Goal: Ask a question

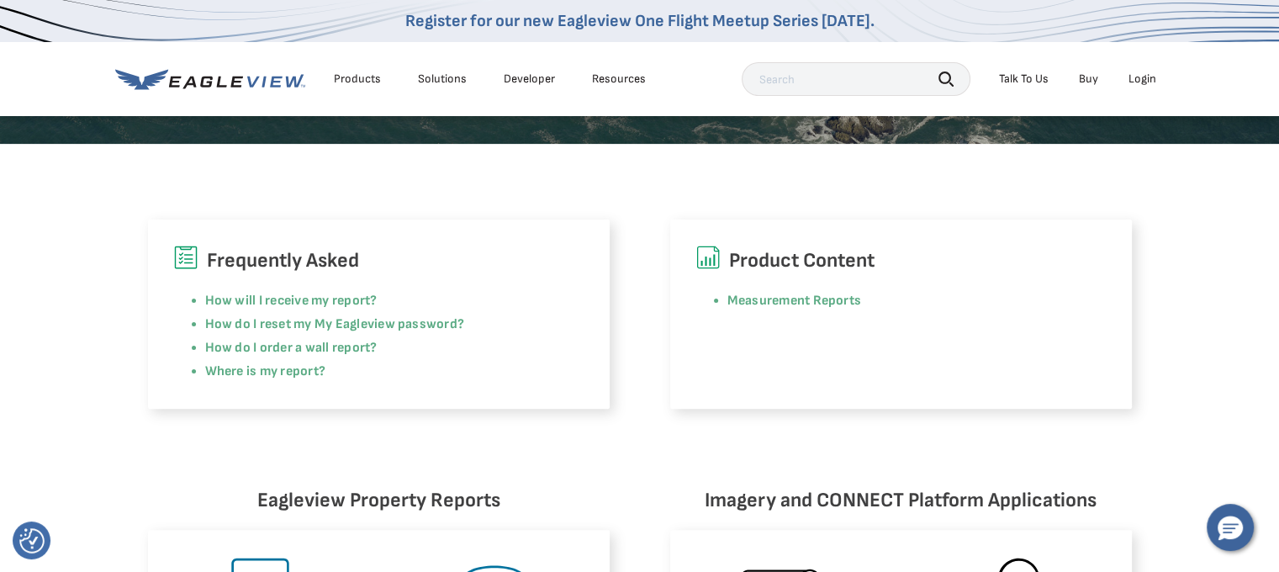
scroll to position [420, 0]
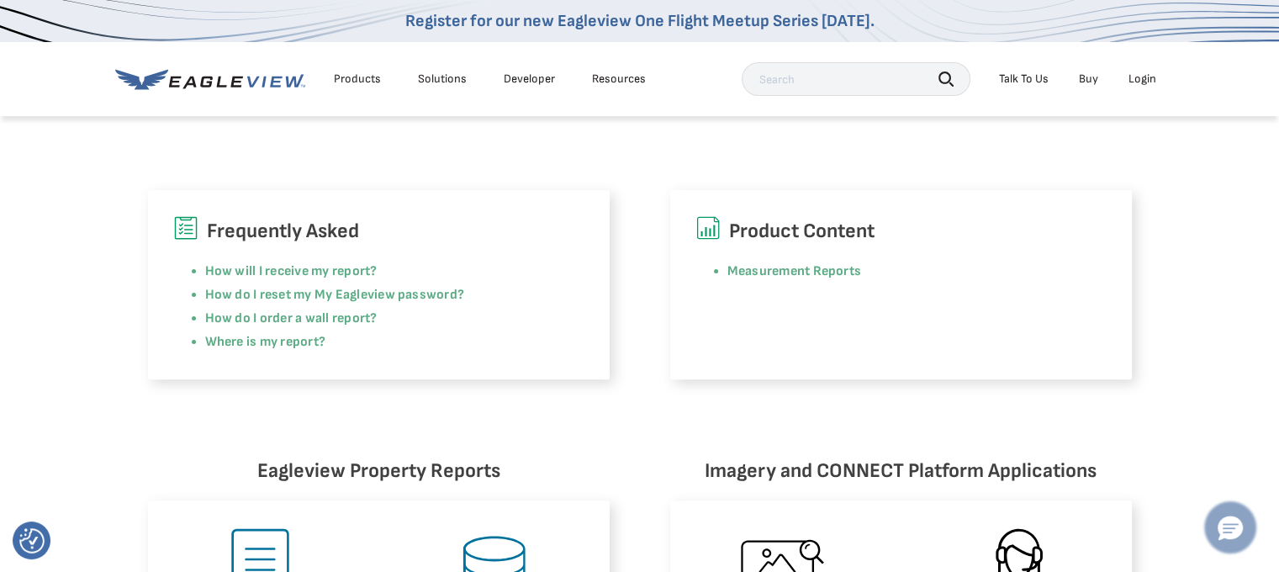
click at [1241, 527] on icon "Hello, have a question? Let’s chat." at bounding box center [1229, 528] width 25 height 24
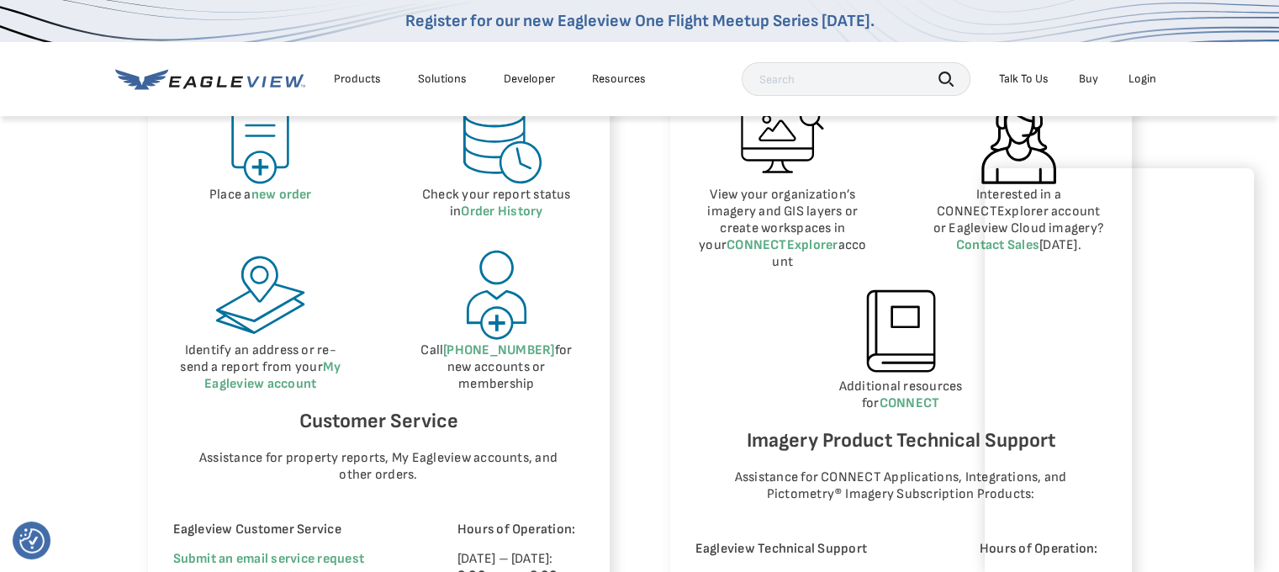
scroll to position [986, 0]
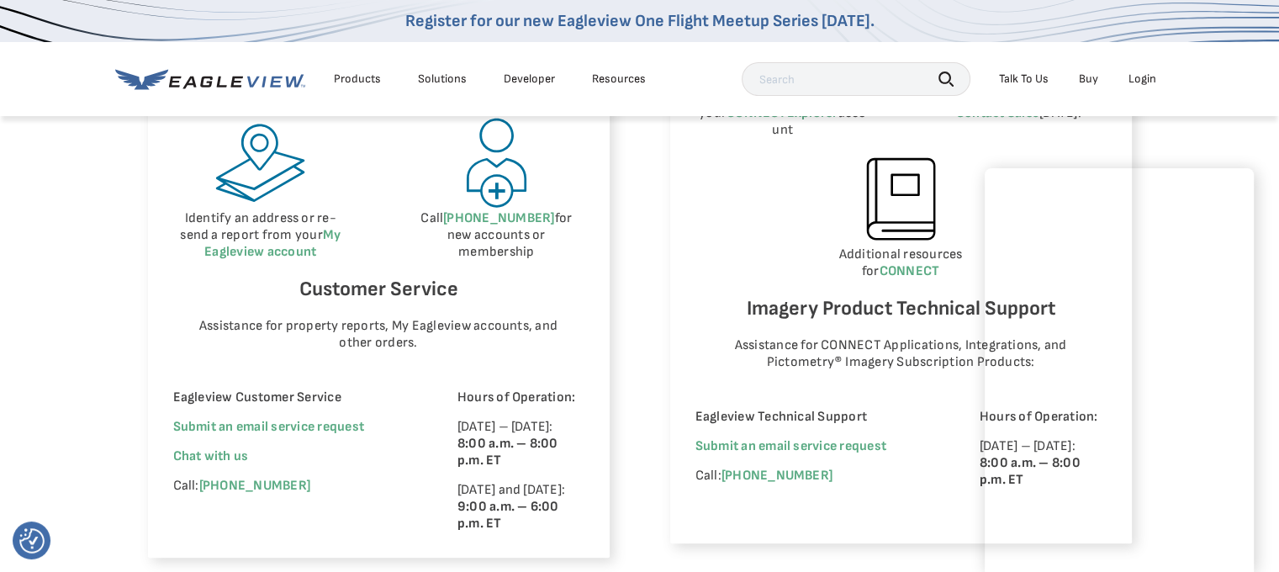
click at [1200, 140] on div "Eagleview Property Reports Place a new order Check your report status in Order …" at bounding box center [639, 223] width 1279 height 820
